Goal: Find specific page/section: Find specific page/section

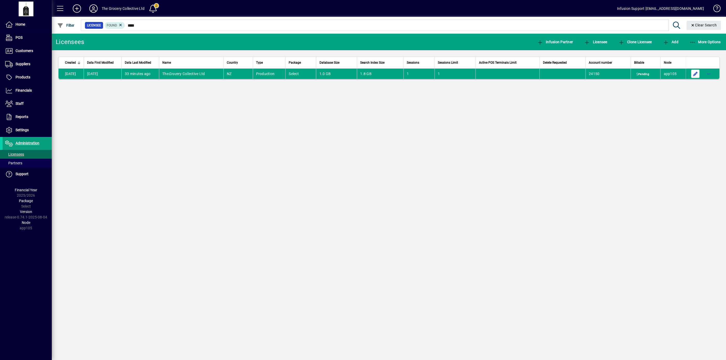
click at [691, 75] on span "button" at bounding box center [695, 74] width 12 height 12
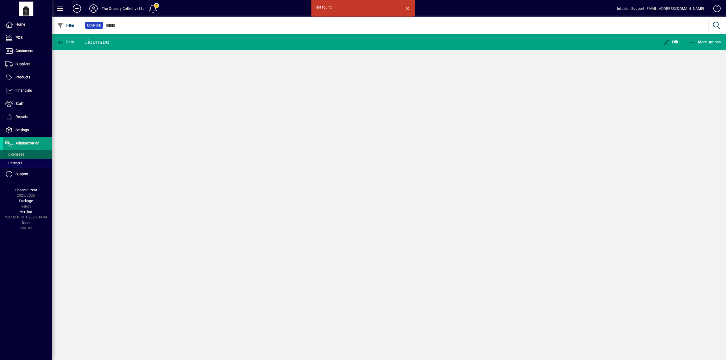
click at [14, 154] on span "Licensees" at bounding box center [14, 154] width 19 height 4
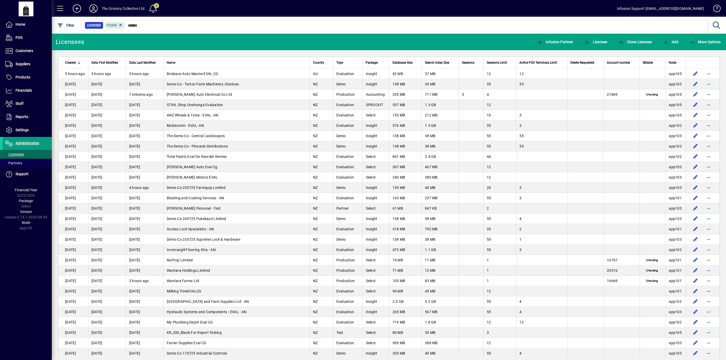
drag, startPoint x: 22, startPoint y: 157, endPoint x: 165, endPoint y: 29, distance: 192.3
click at [22, 156] on span "Licensees" at bounding box center [13, 154] width 21 height 5
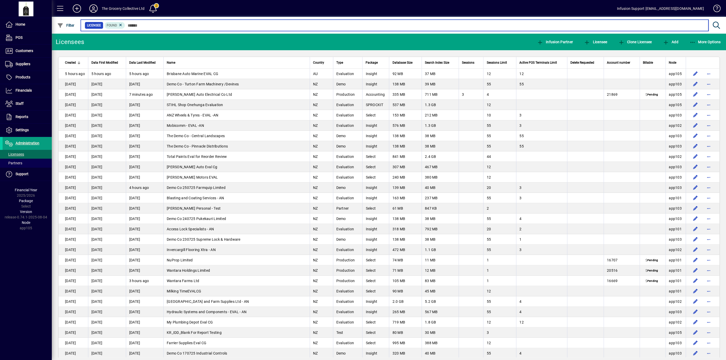
click at [169, 25] on input "text" at bounding box center [414, 25] width 579 height 7
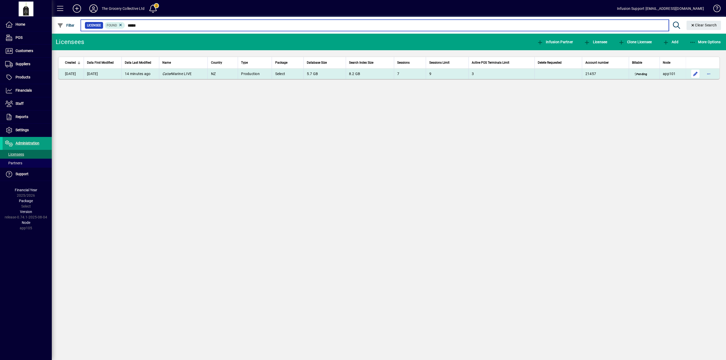
type input "*****"
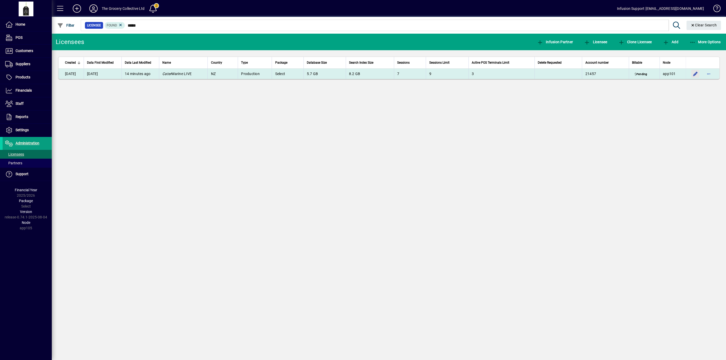
click at [693, 74] on span "button" at bounding box center [695, 74] width 12 height 12
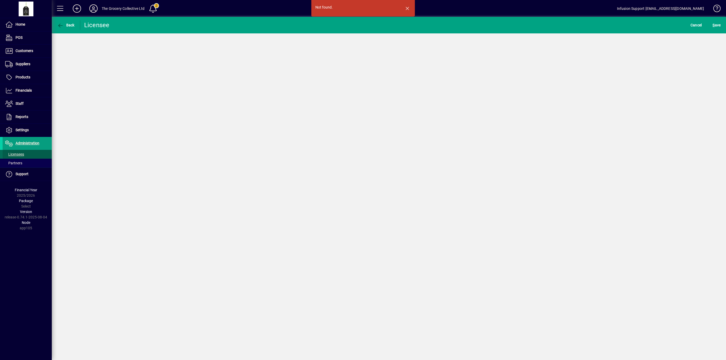
click at [16, 156] on span "Licensees" at bounding box center [14, 154] width 19 height 4
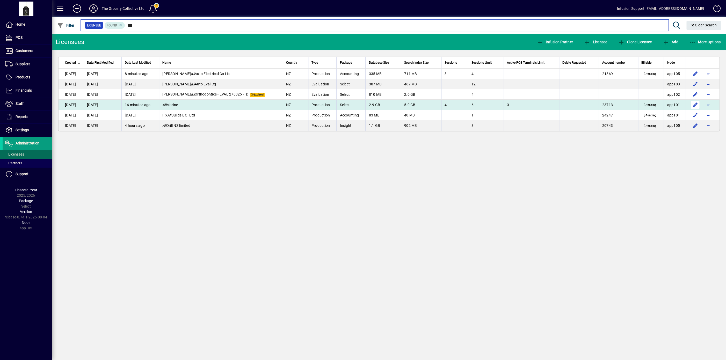
type input "***"
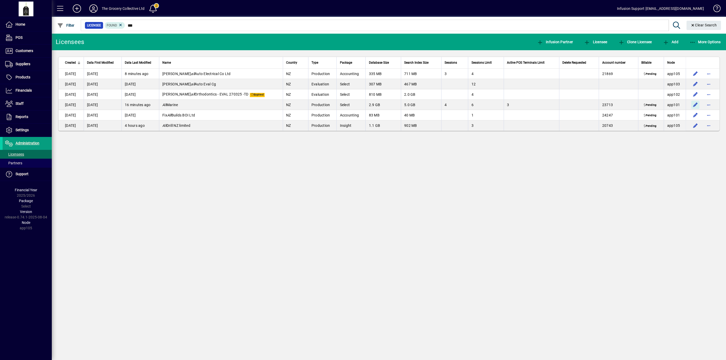
drag, startPoint x: 692, startPoint y: 108, endPoint x: 675, endPoint y: 111, distance: 16.9
click at [692, 107] on span "button" at bounding box center [695, 105] width 12 height 12
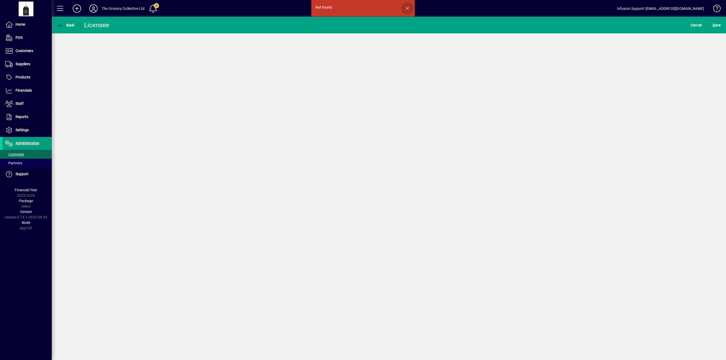
click at [407, 8] on span "button" at bounding box center [407, 8] width 12 height 12
